Goal: Task Accomplishment & Management: Manage account settings

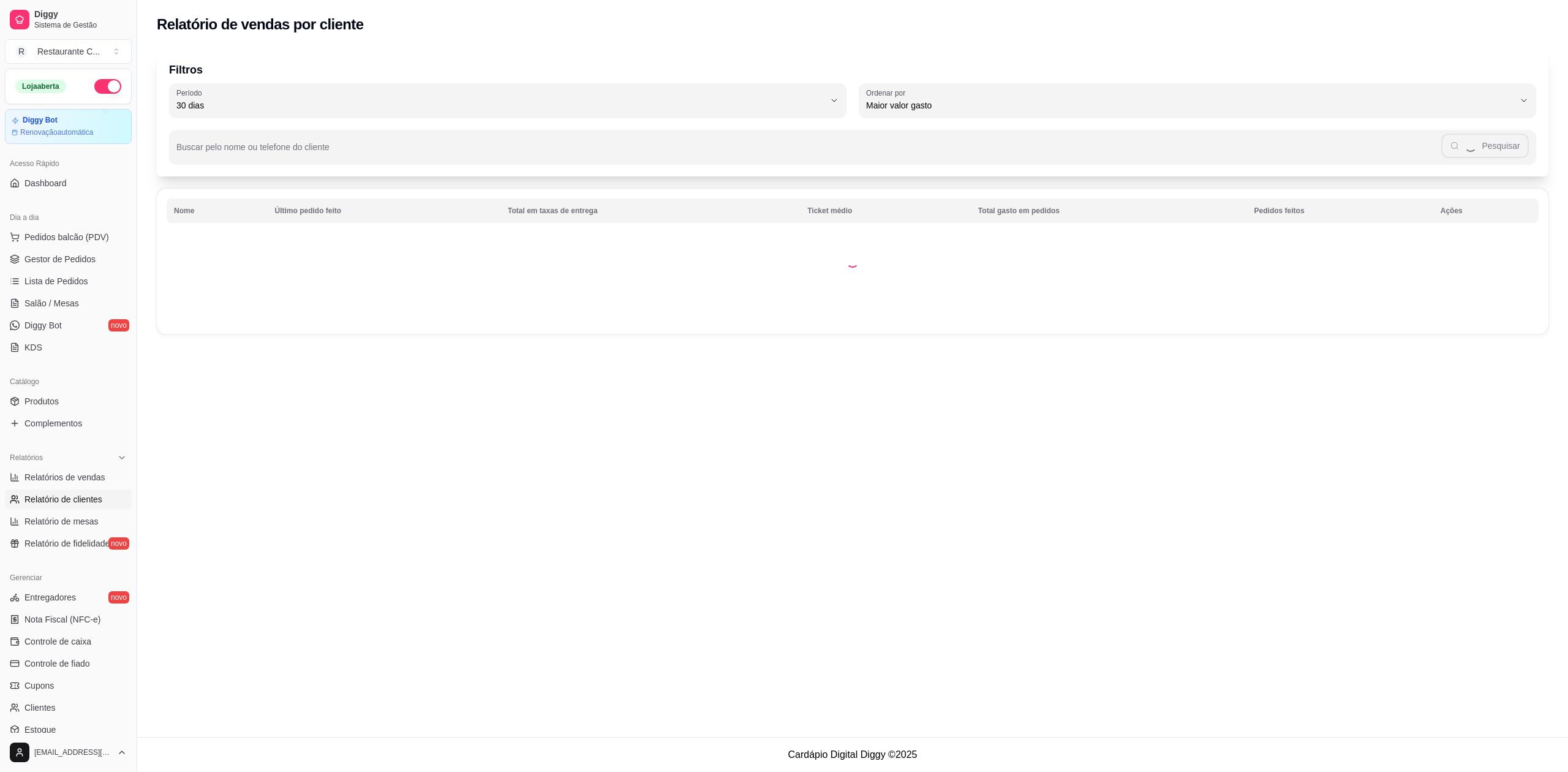
select select "30"
select select "HIGHEST_TOTAL_SPENT_WITH_ORDERS"
click at [59, 503] on span "Relatório de clientes" at bounding box center [63, 499] width 78 height 12
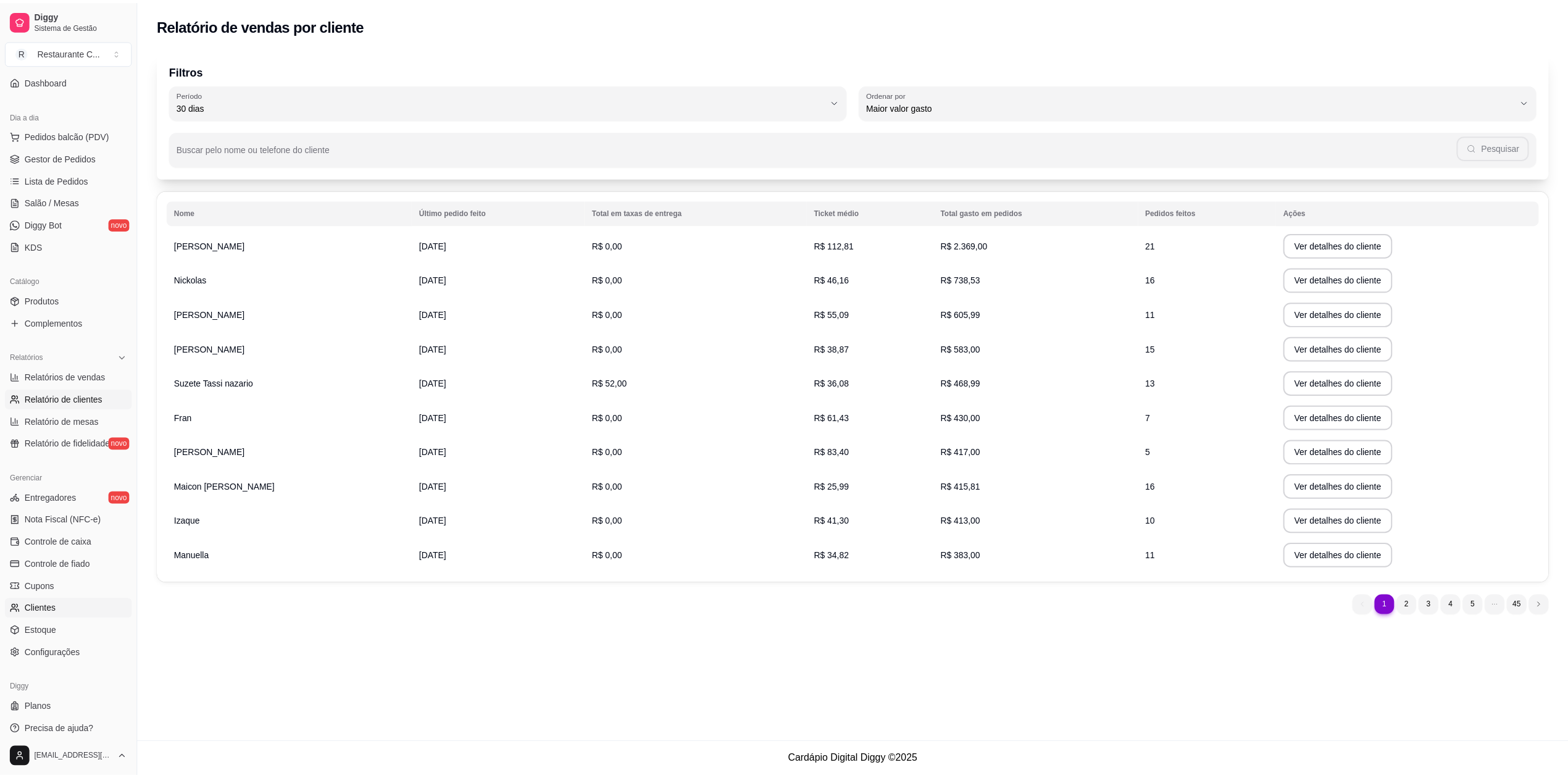
scroll to position [111, 0]
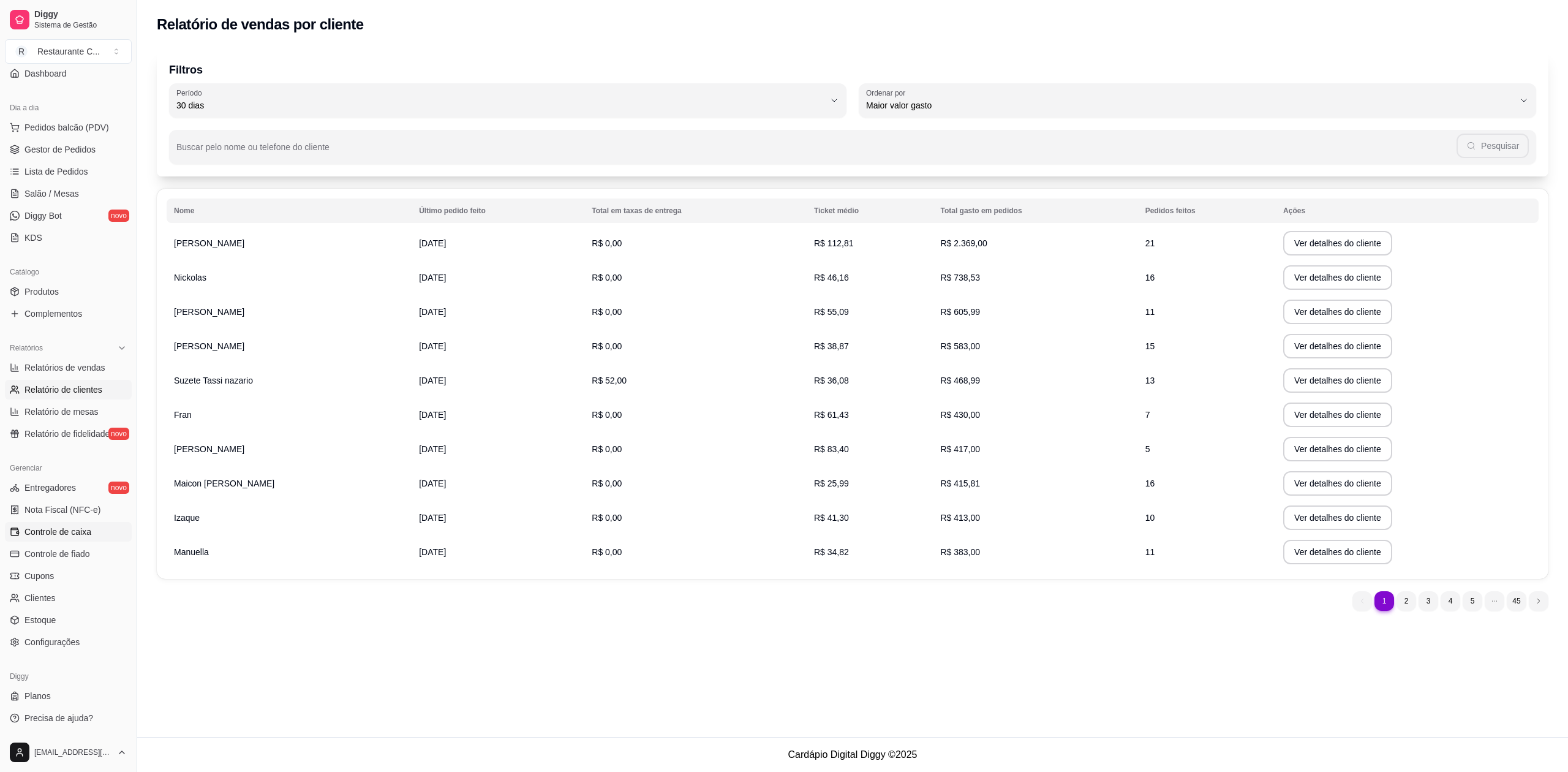
click at [71, 530] on span "Controle de caixa" at bounding box center [58, 532] width 67 height 12
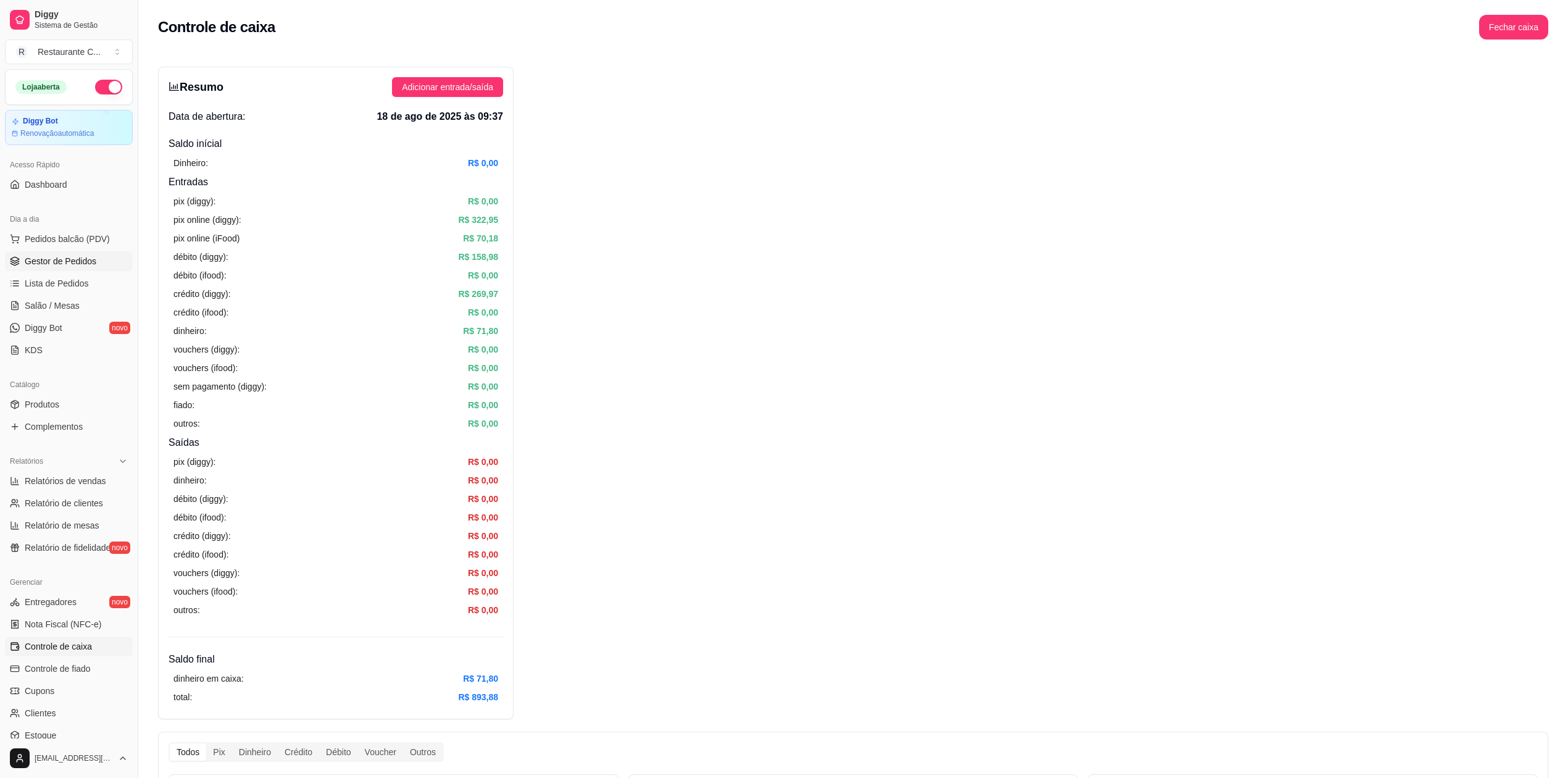
click at [73, 266] on span "Gestor de Pedidos" at bounding box center [61, 262] width 72 height 13
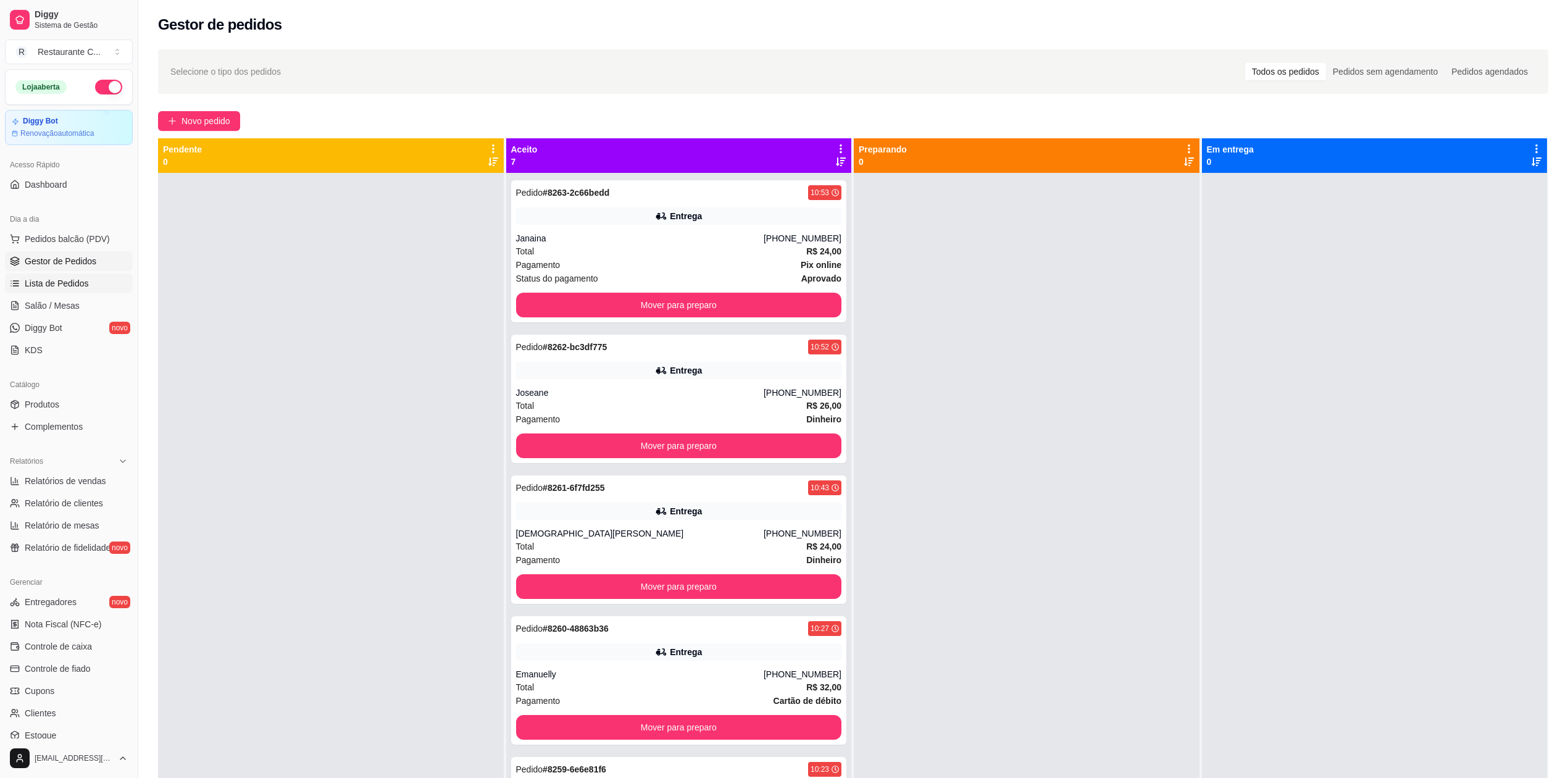
click at [70, 280] on span "Lista de Pedidos" at bounding box center [57, 283] width 64 height 13
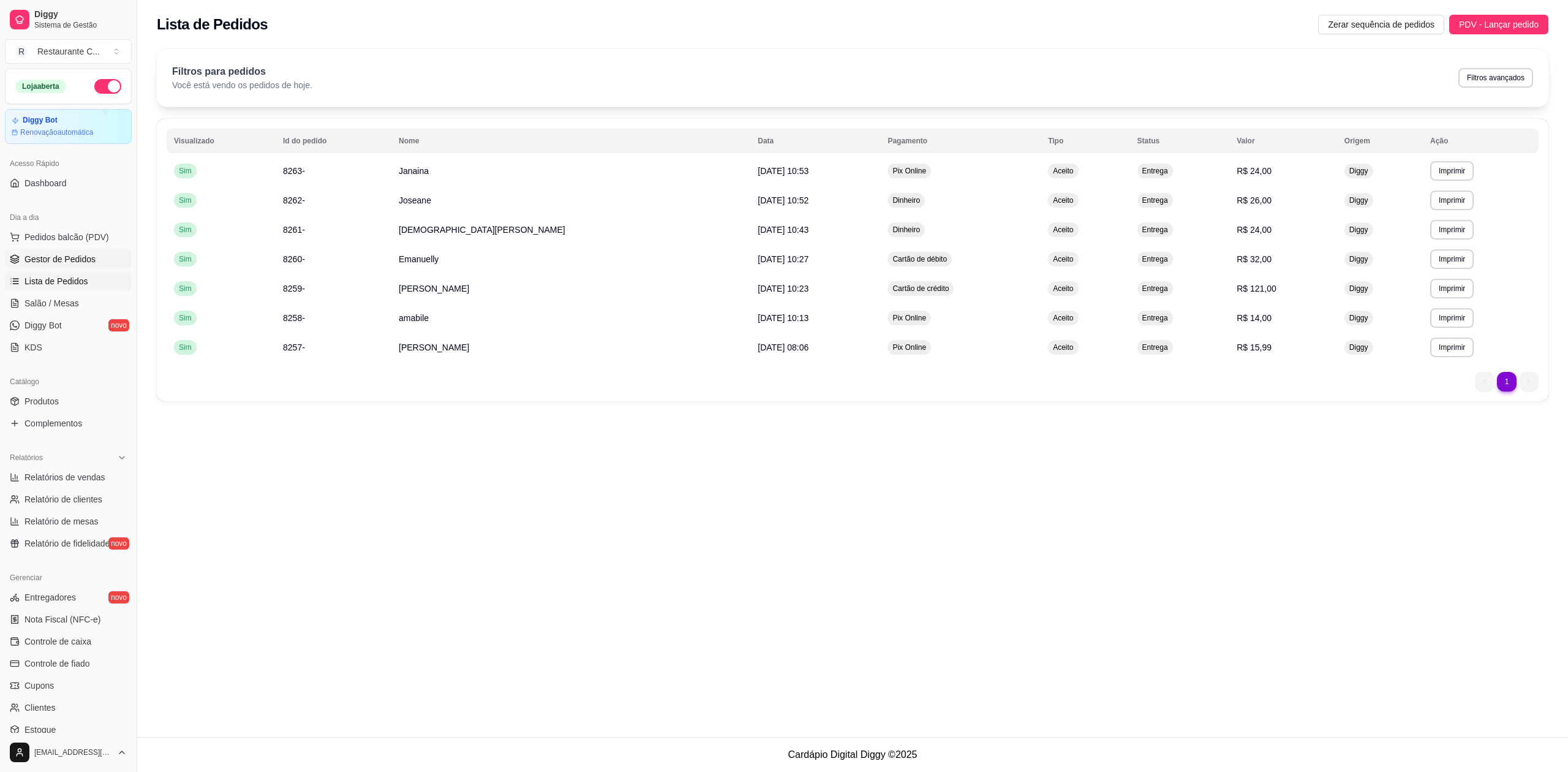
drag, startPoint x: 84, startPoint y: 253, endPoint x: 112, endPoint y: 265, distance: 30.5
click at [84, 255] on span "Gestor de Pedidos" at bounding box center [60, 260] width 71 height 12
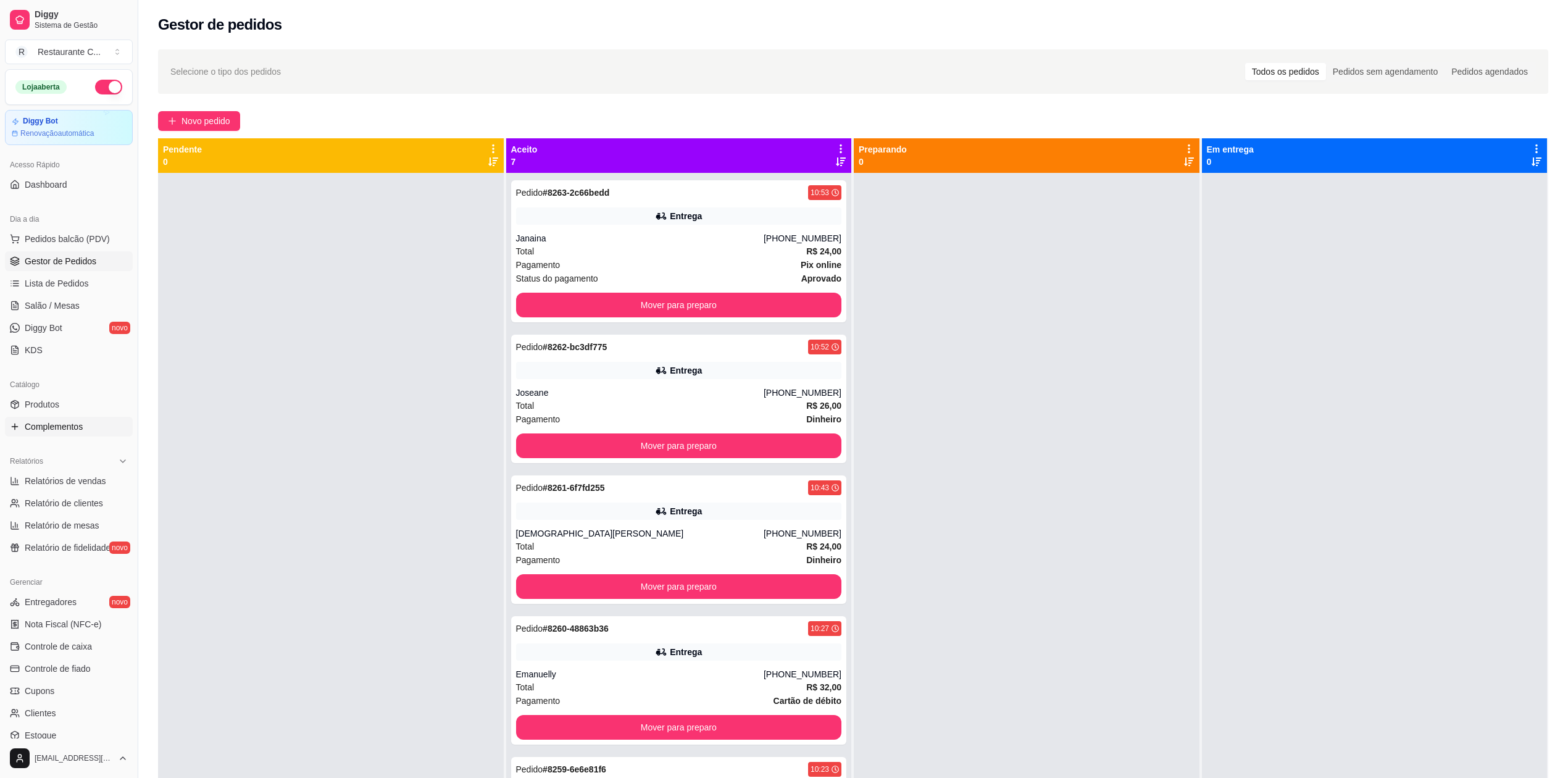
click at [77, 427] on span "Complementos" at bounding box center [54, 427] width 58 height 13
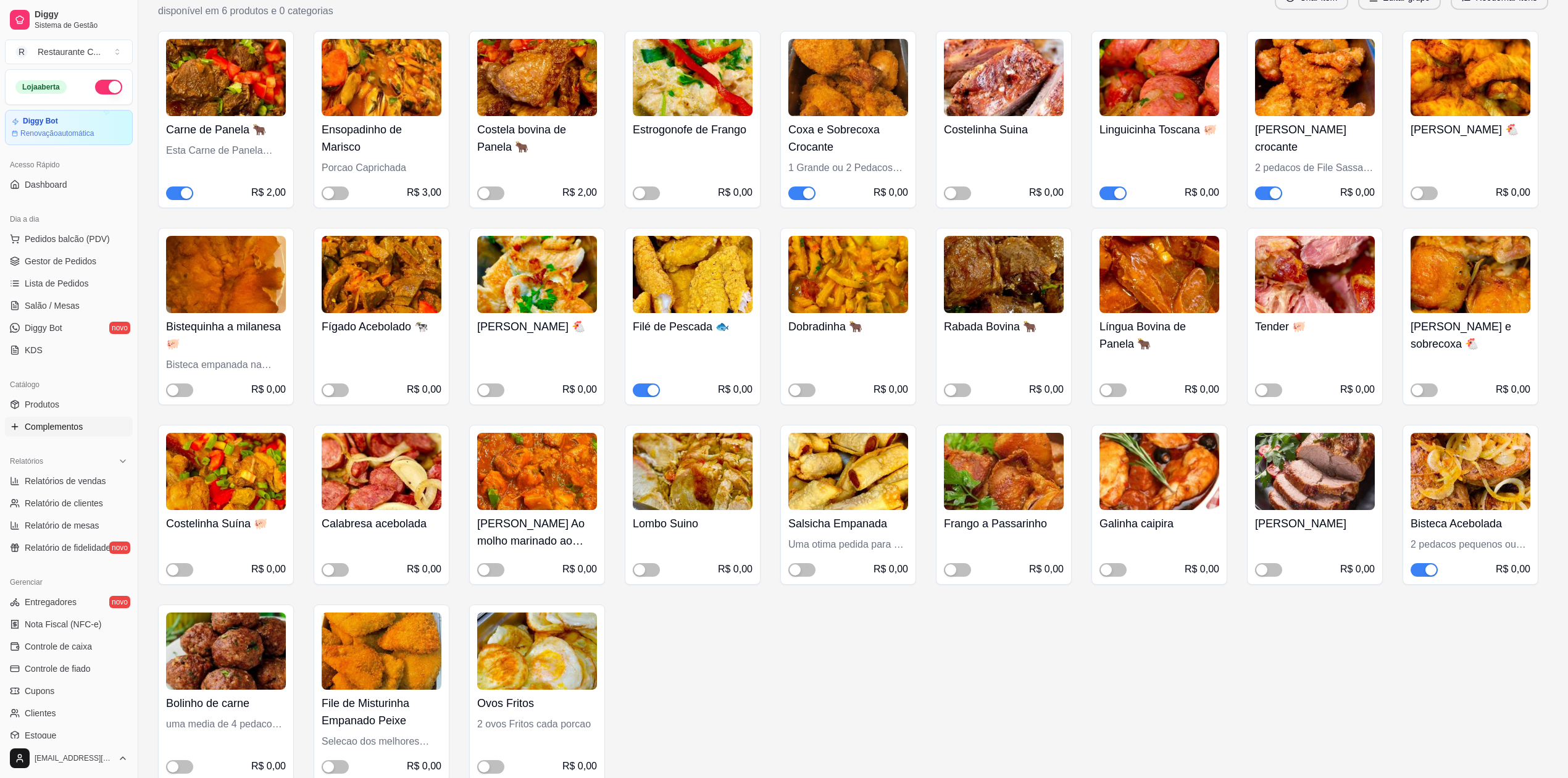
scroll to position [164, 0]
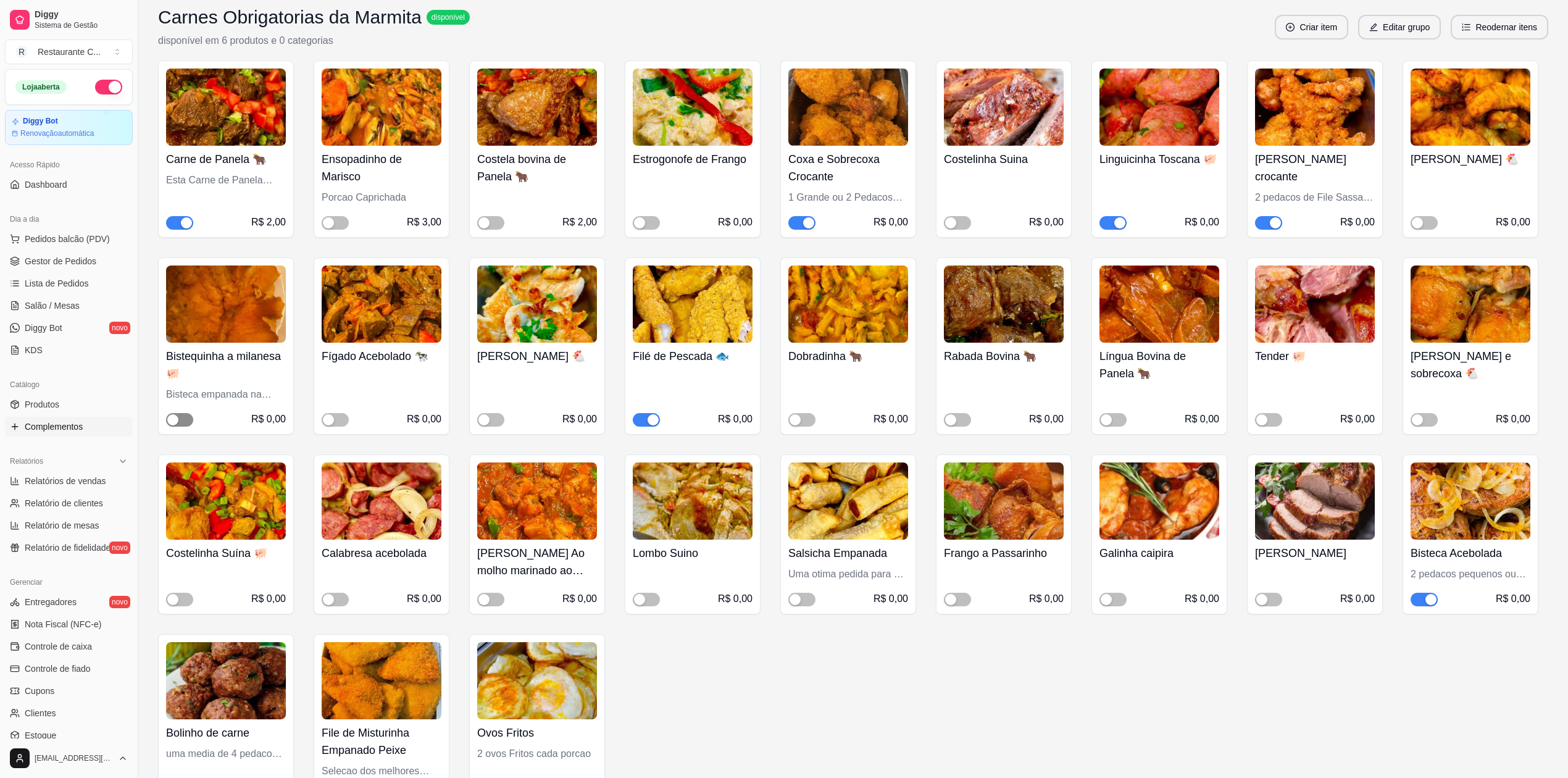
click at [180, 413] on div "R$ 0,00" at bounding box center [226, 419] width 120 height 15
click at [178, 421] on div "button" at bounding box center [173, 420] width 11 height 11
click at [1419, 601] on span "button" at bounding box center [1424, 600] width 27 height 14
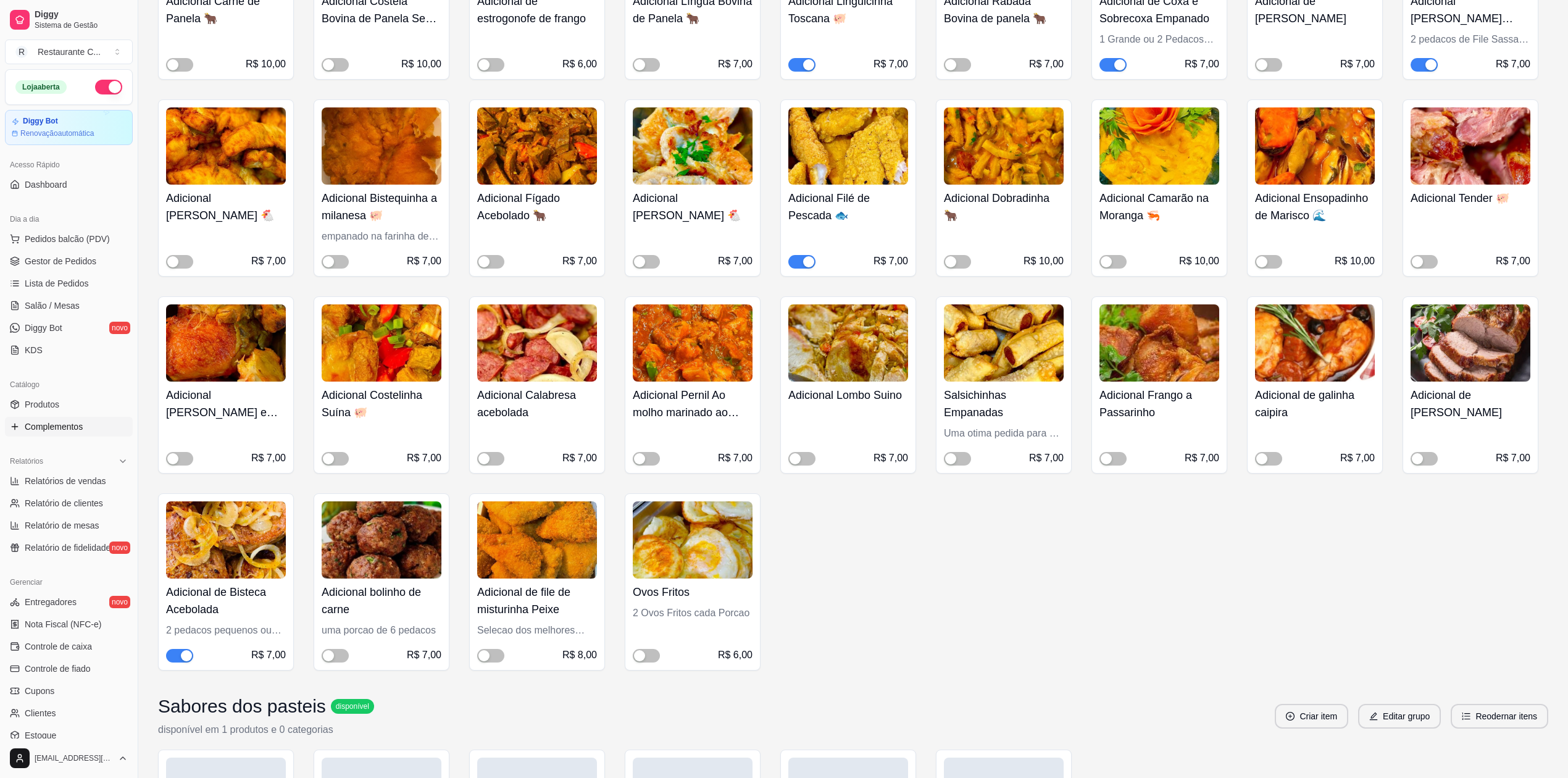
scroll to position [1070, 0]
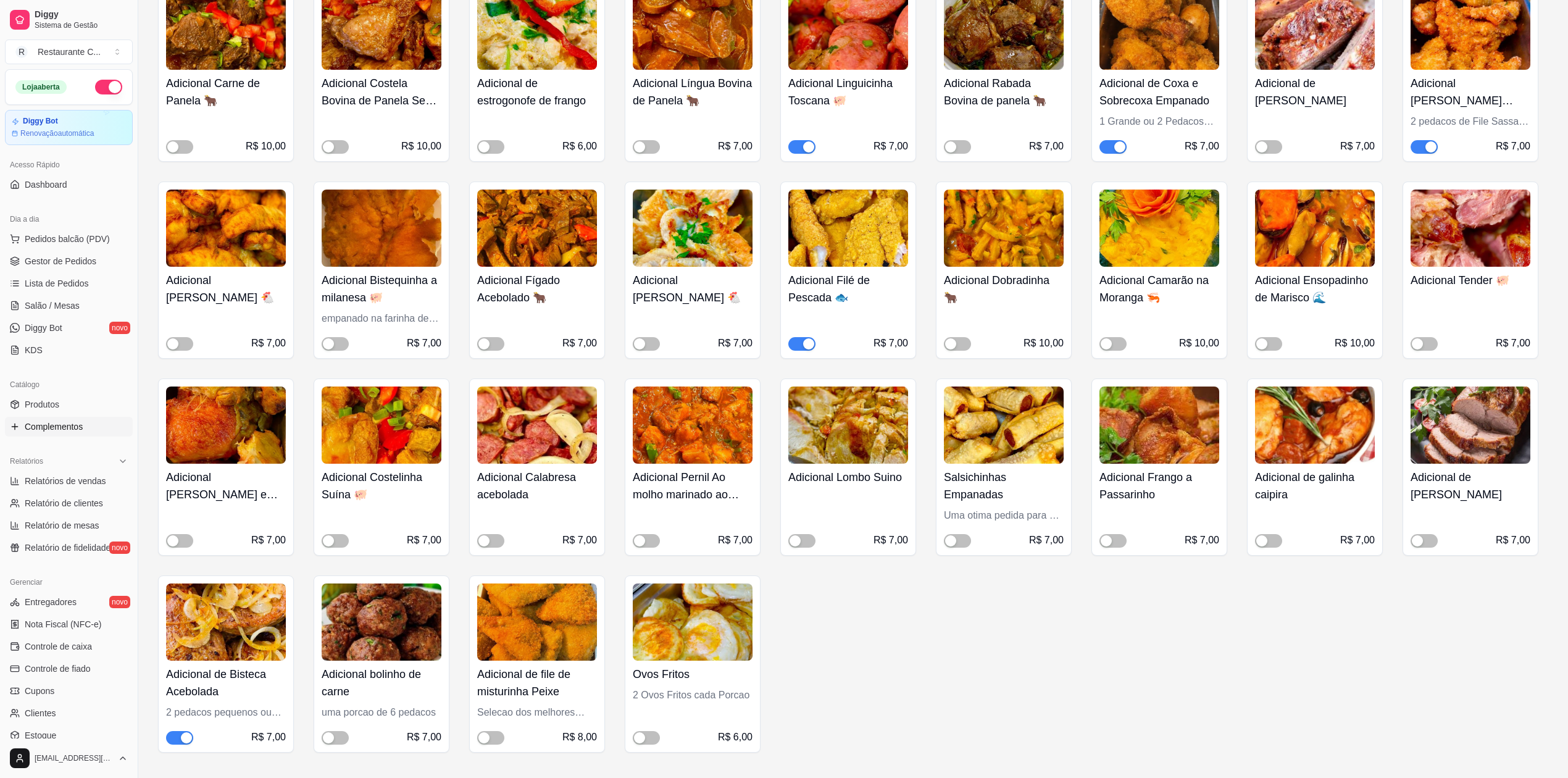
click at [182, 736] on div "button" at bounding box center [186, 738] width 11 height 11
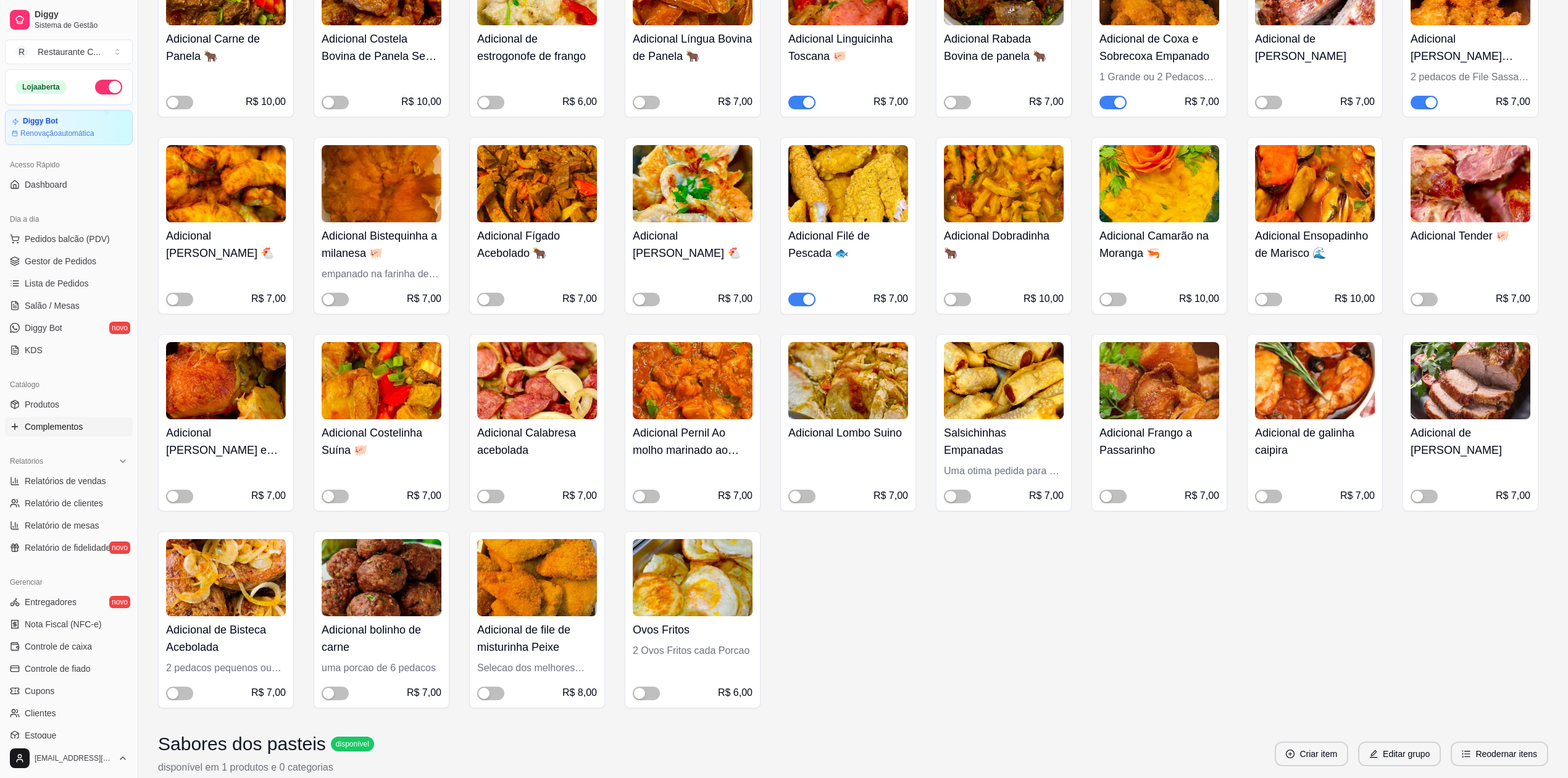
scroll to position [823, 0]
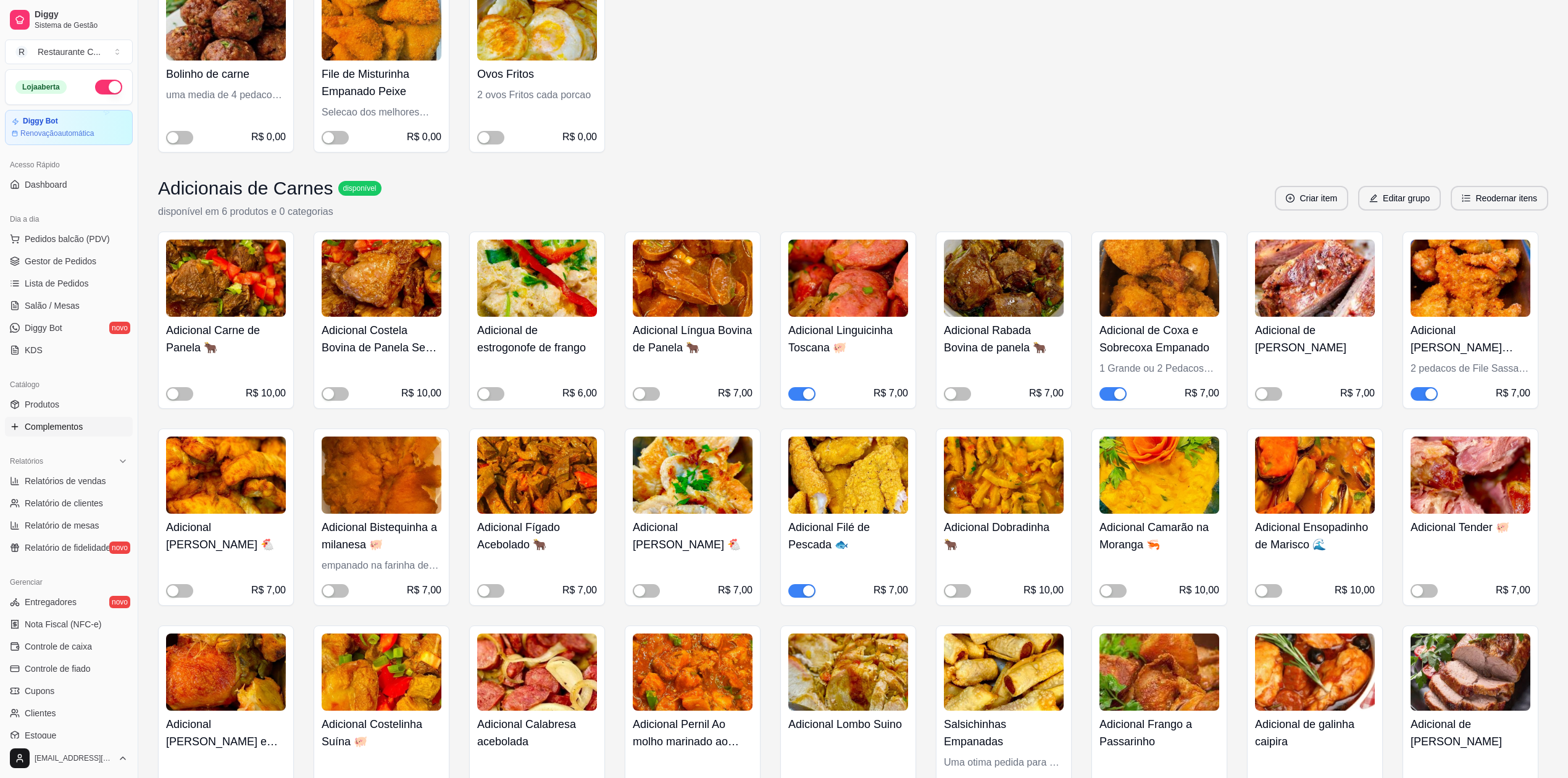
click at [804, 592] on div "button" at bounding box center [809, 591] width 11 height 11
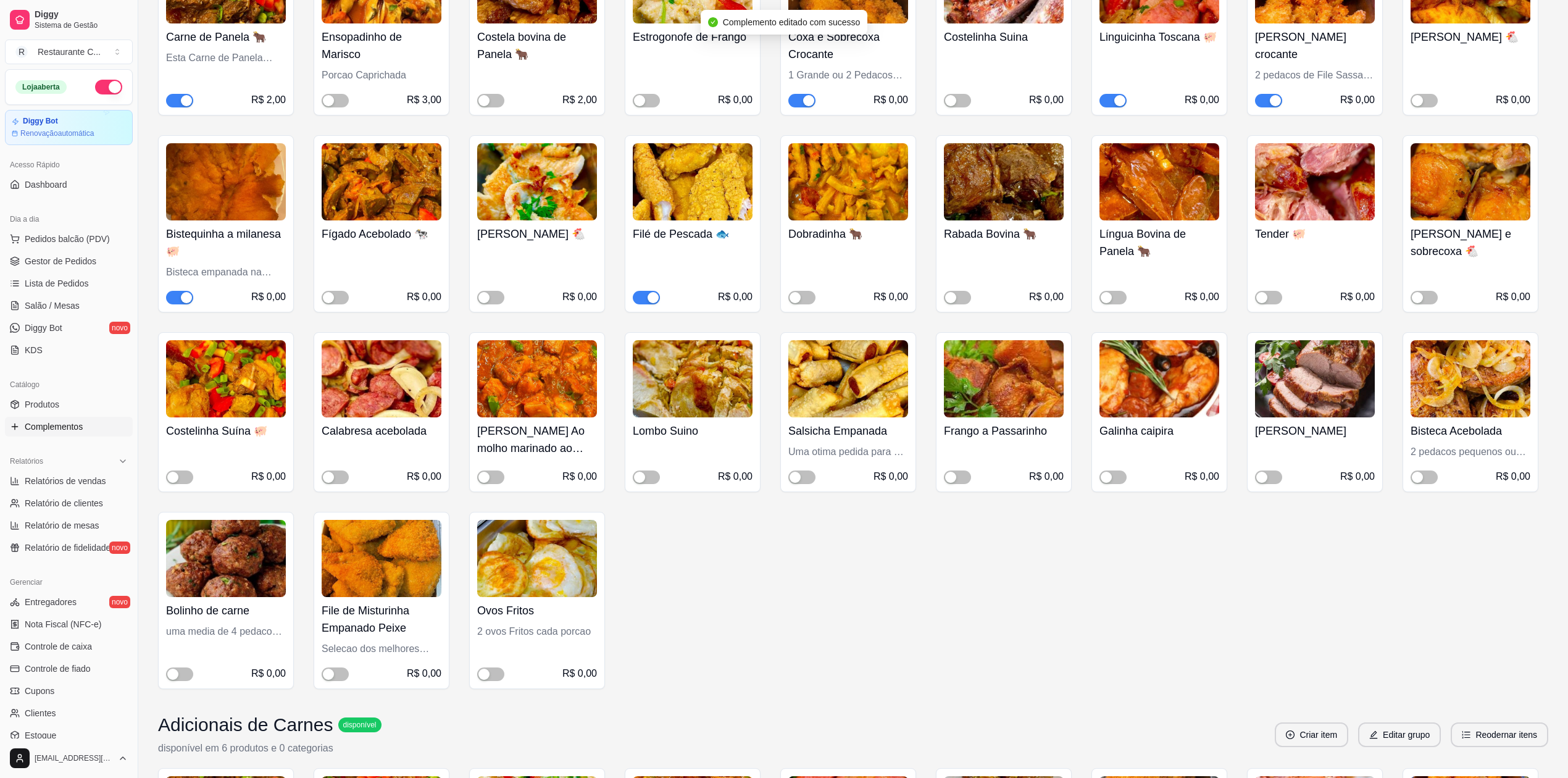
scroll to position [164, 0]
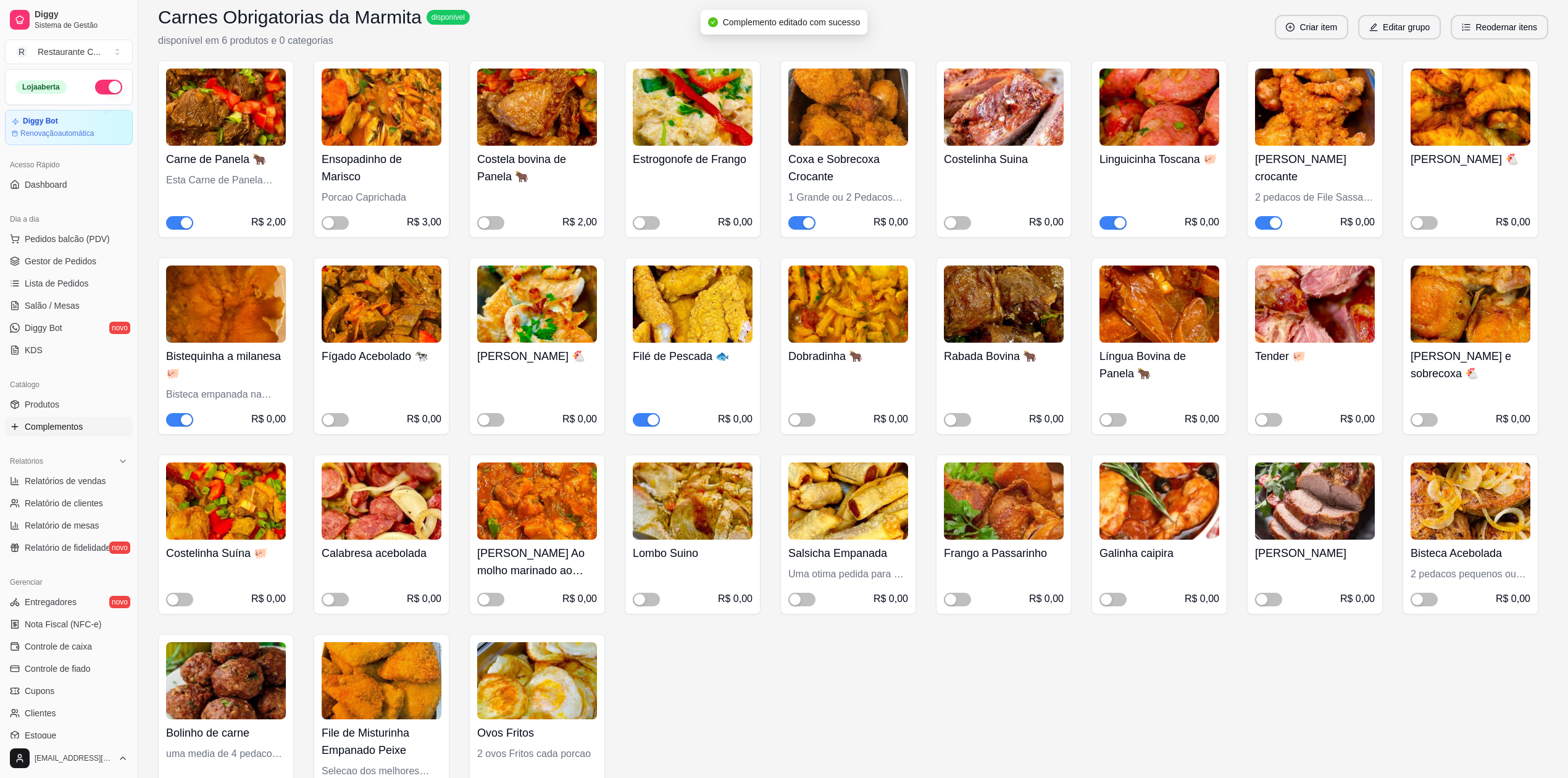
click at [645, 419] on span "button" at bounding box center [646, 420] width 27 height 14
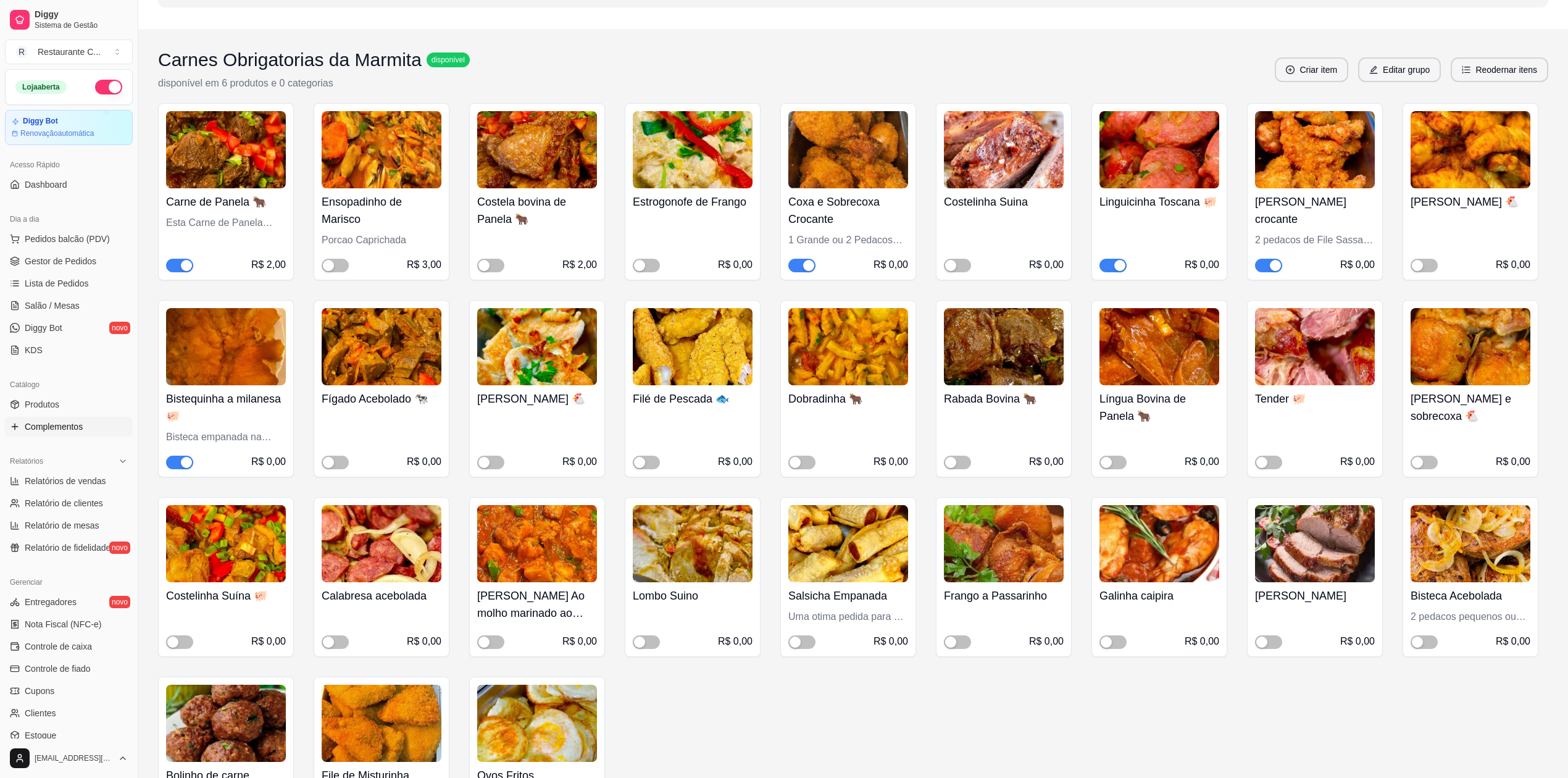
scroll to position [247, 0]
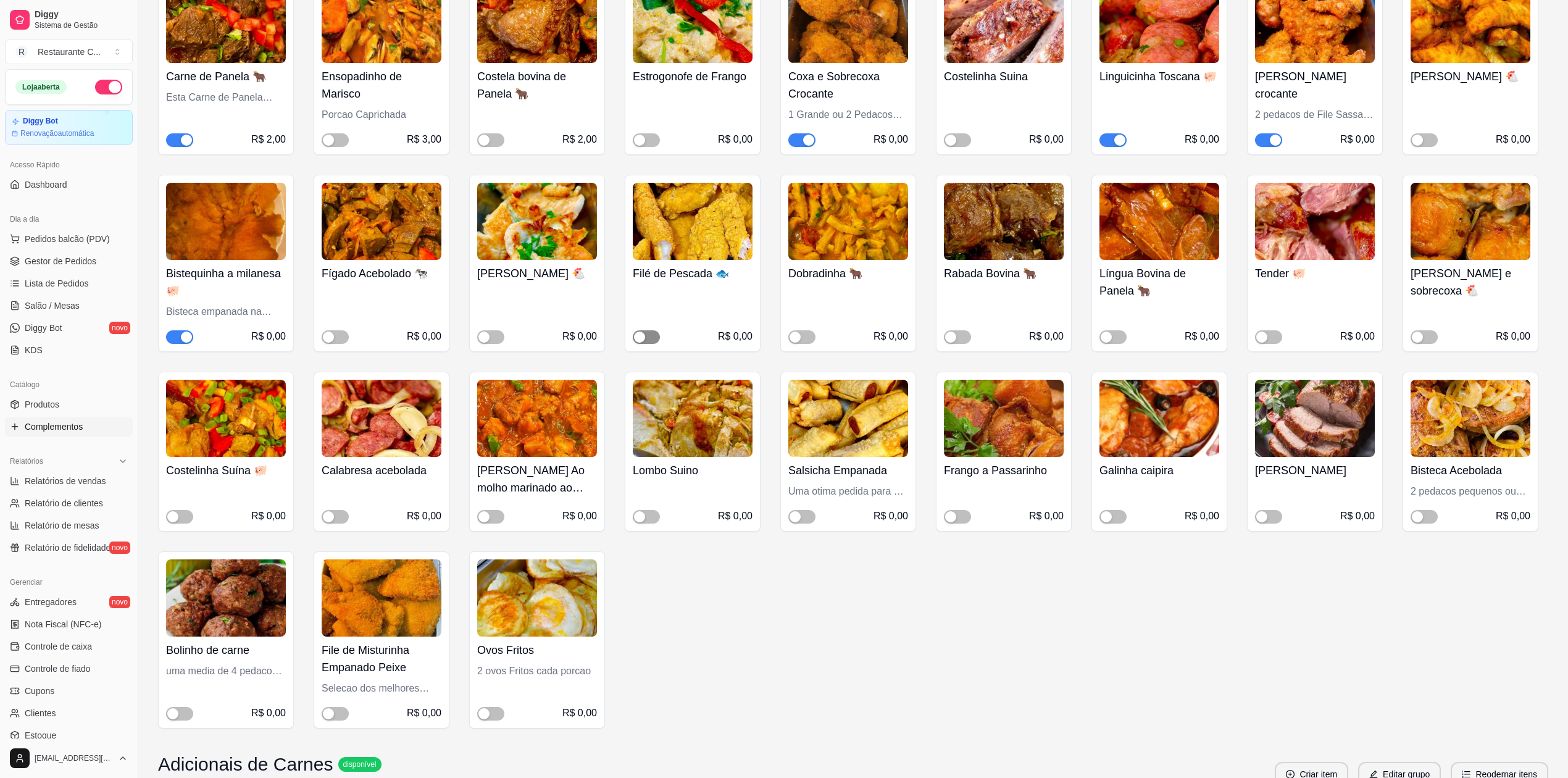
click at [650, 338] on span "button" at bounding box center [646, 338] width 27 height 14
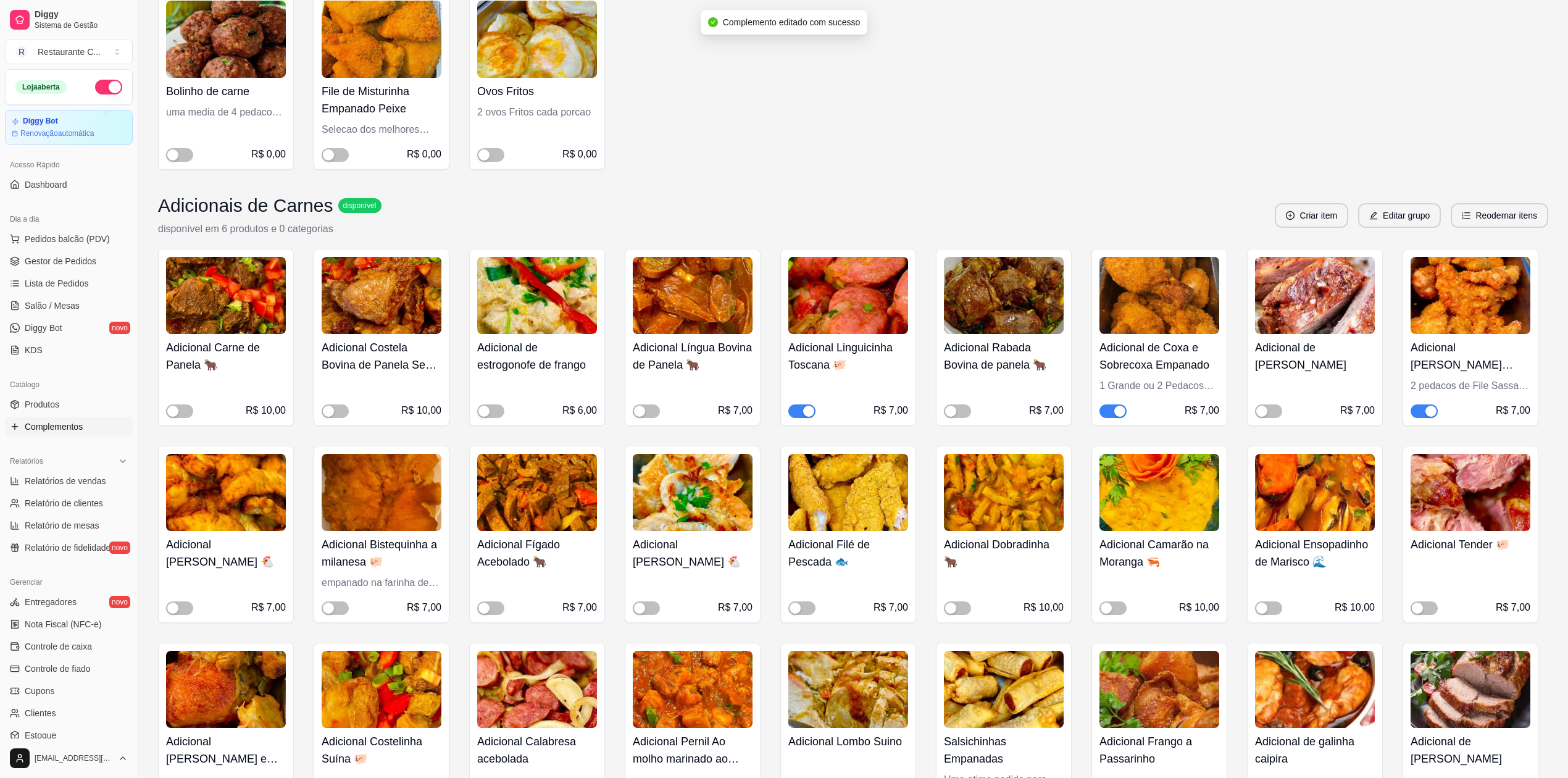
scroll to position [988, 0]
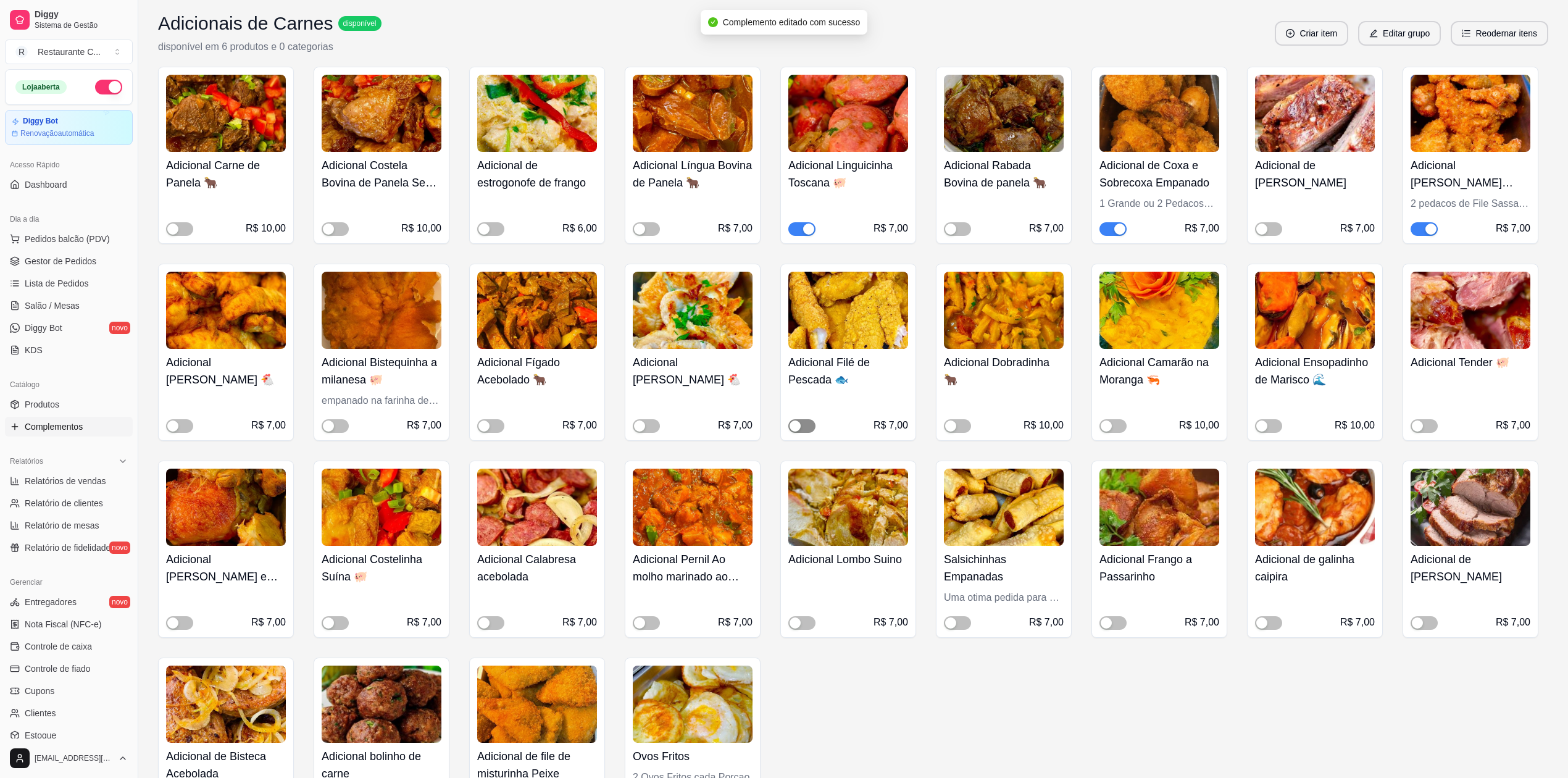
click at [808, 424] on span "button" at bounding box center [801, 427] width 27 height 14
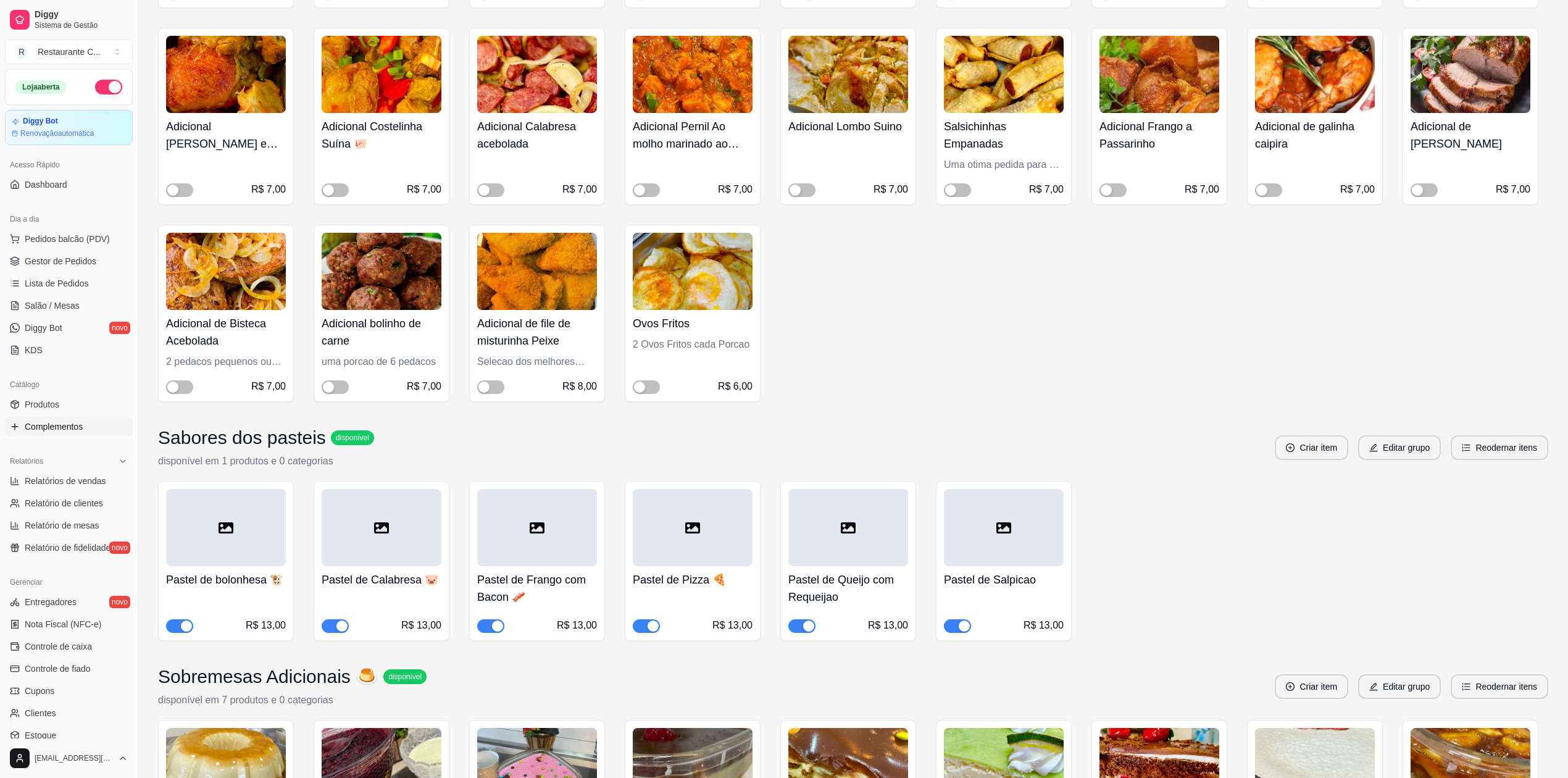
scroll to position [1399, 0]
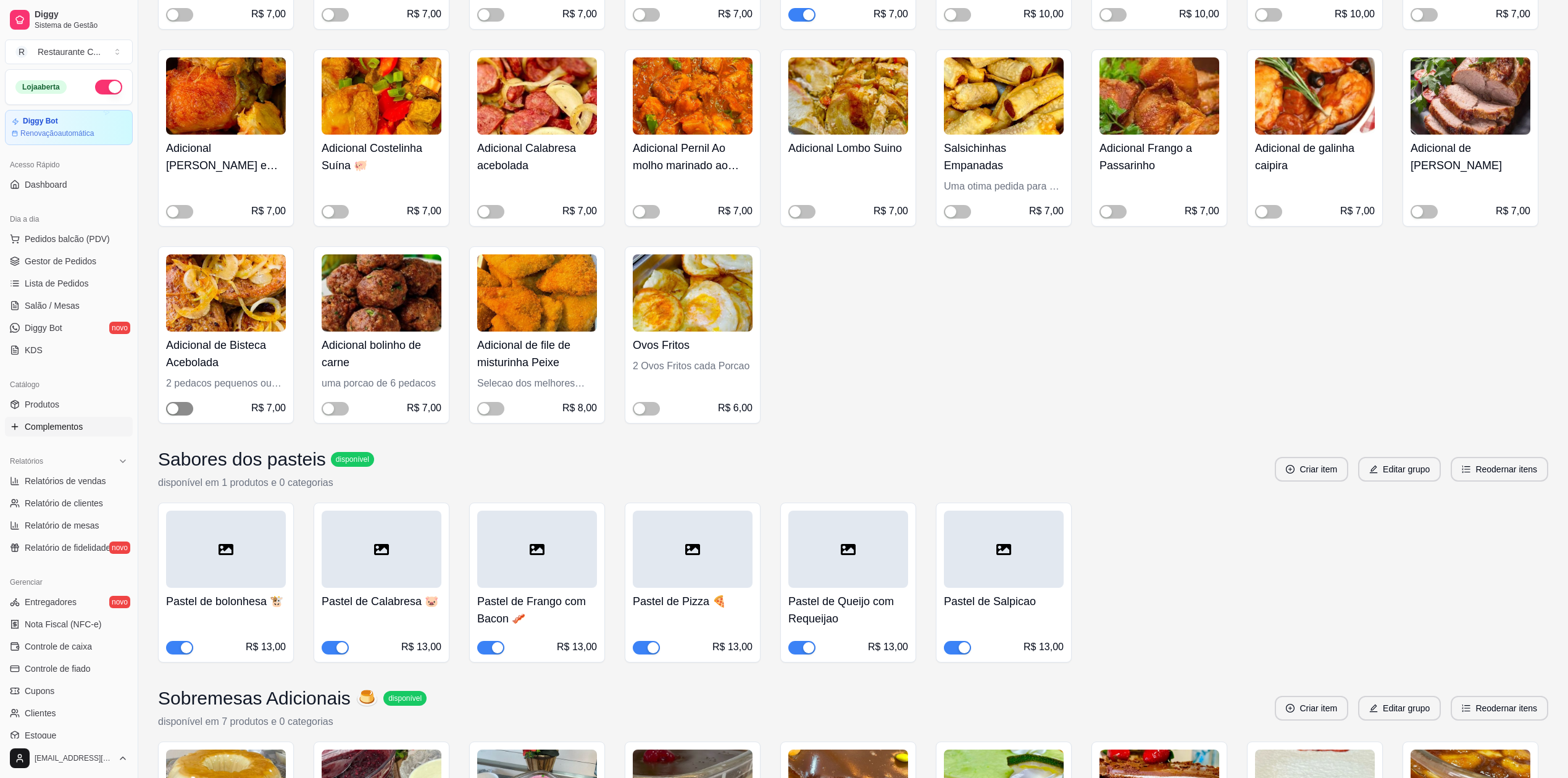
click at [172, 410] on div "button" at bounding box center [173, 409] width 11 height 11
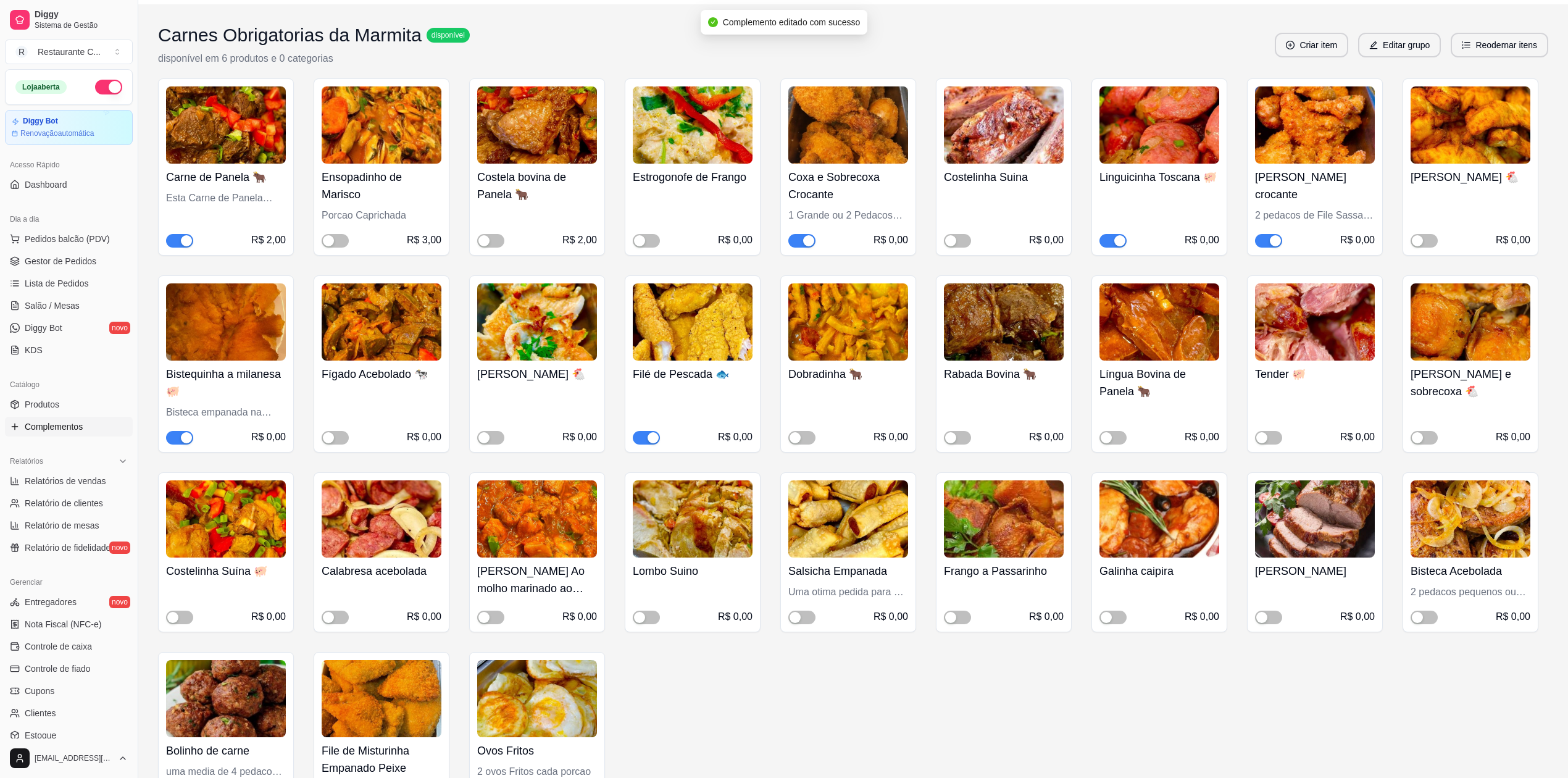
scroll to position [247, 0]
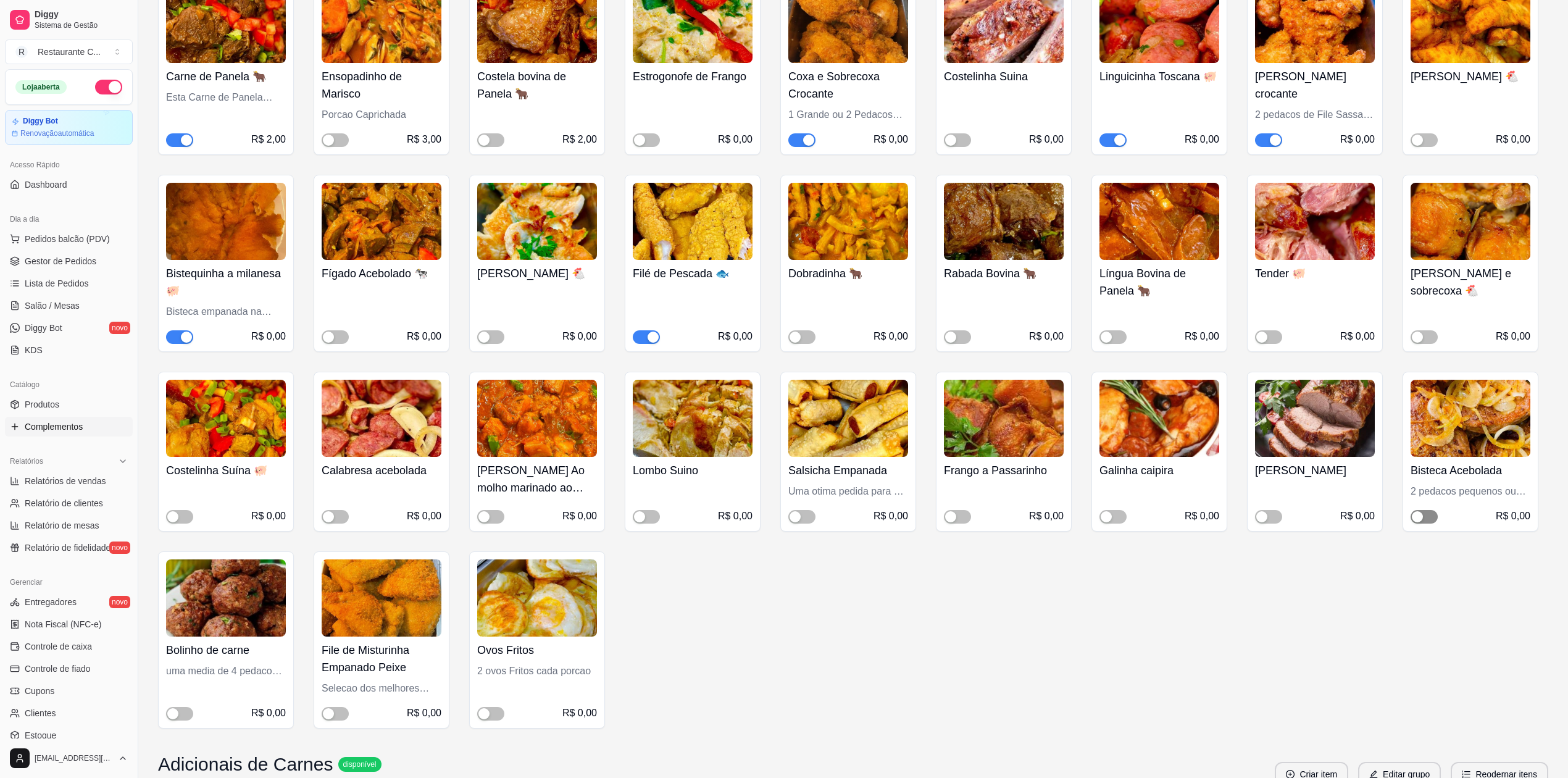
click at [1425, 515] on span "button" at bounding box center [1424, 517] width 27 height 14
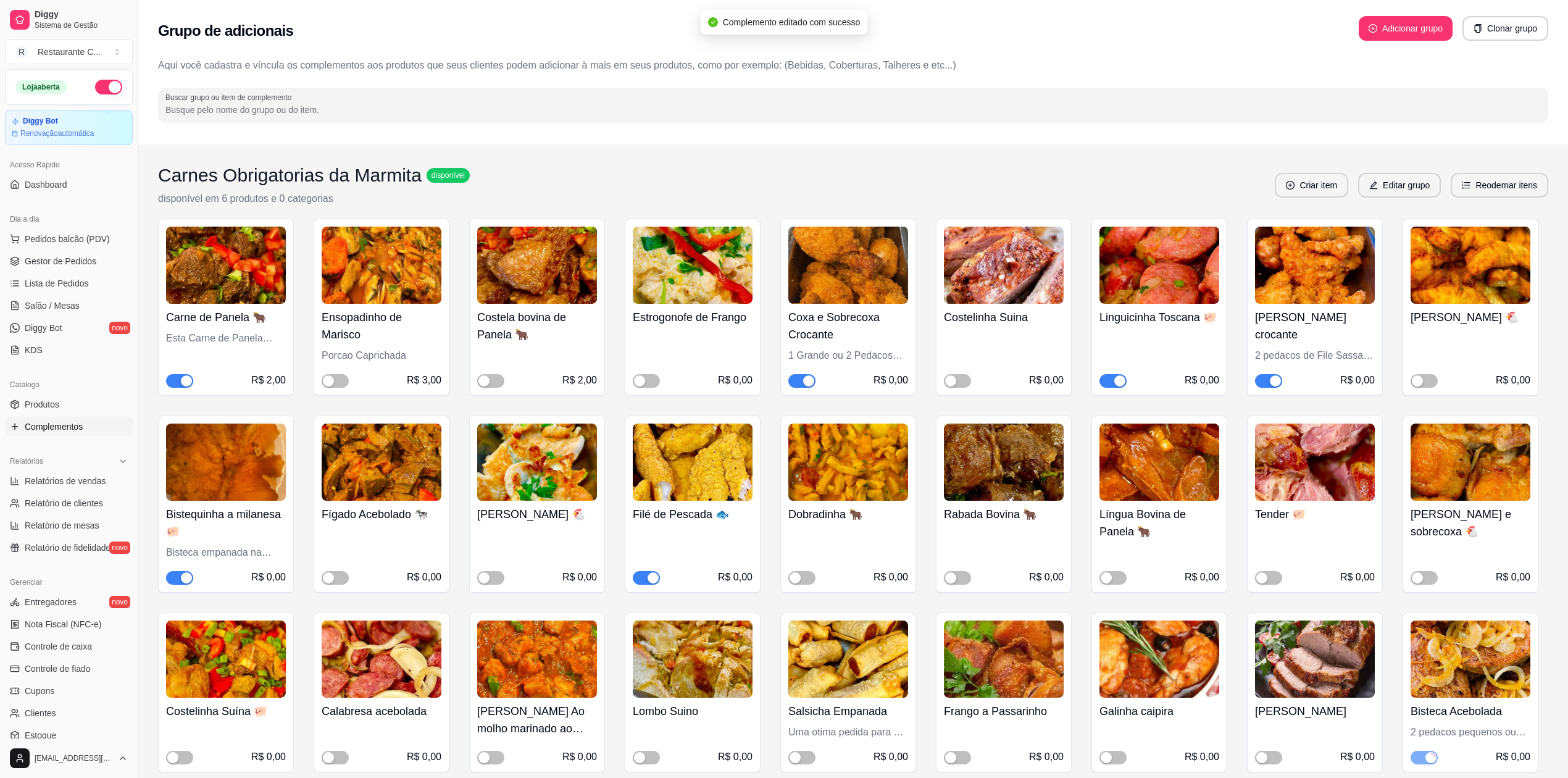
scroll to position [0, 0]
